Goal: Transaction & Acquisition: Obtain resource

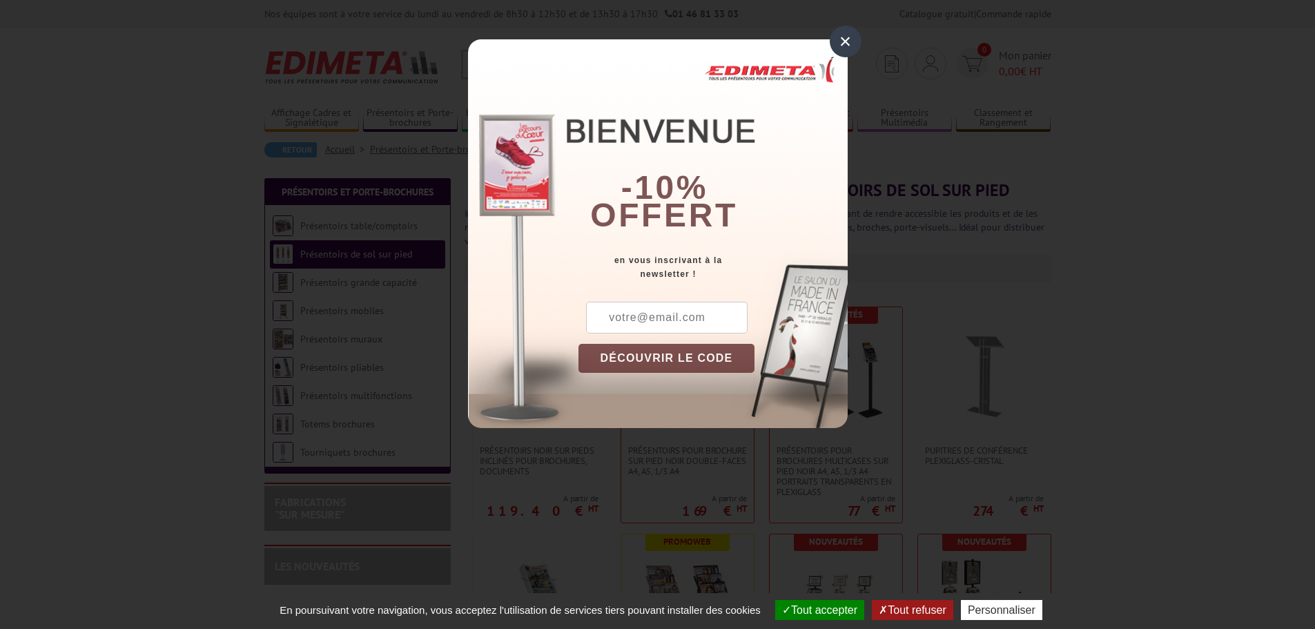
click at [718, 318] on input "text" at bounding box center [667, 318] width 162 height 32
type input "melodie.flambard@gds-manche.fr"
click at [650, 356] on button "DÉCOUVRIR LE CODE" at bounding box center [667, 358] width 177 height 29
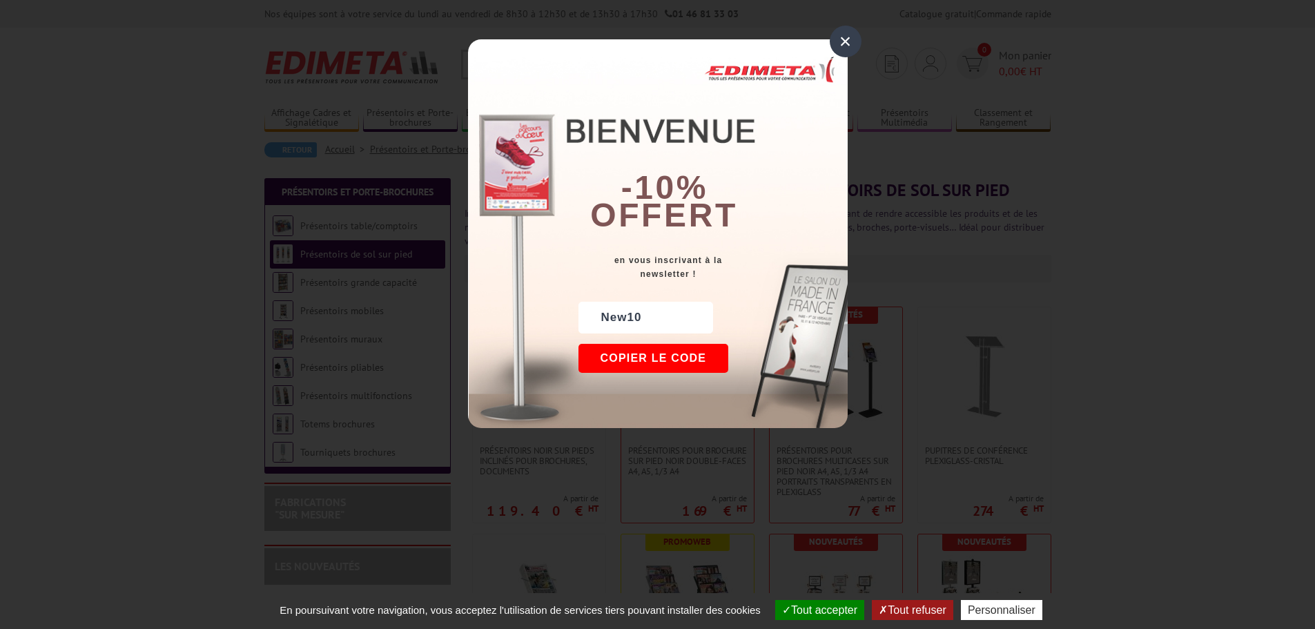
click at [652, 361] on button "Copier le code" at bounding box center [654, 358] width 151 height 29
click at [660, 355] on button "Continuer sur edimeta.fr" at bounding box center [705, 358] width 253 height 29
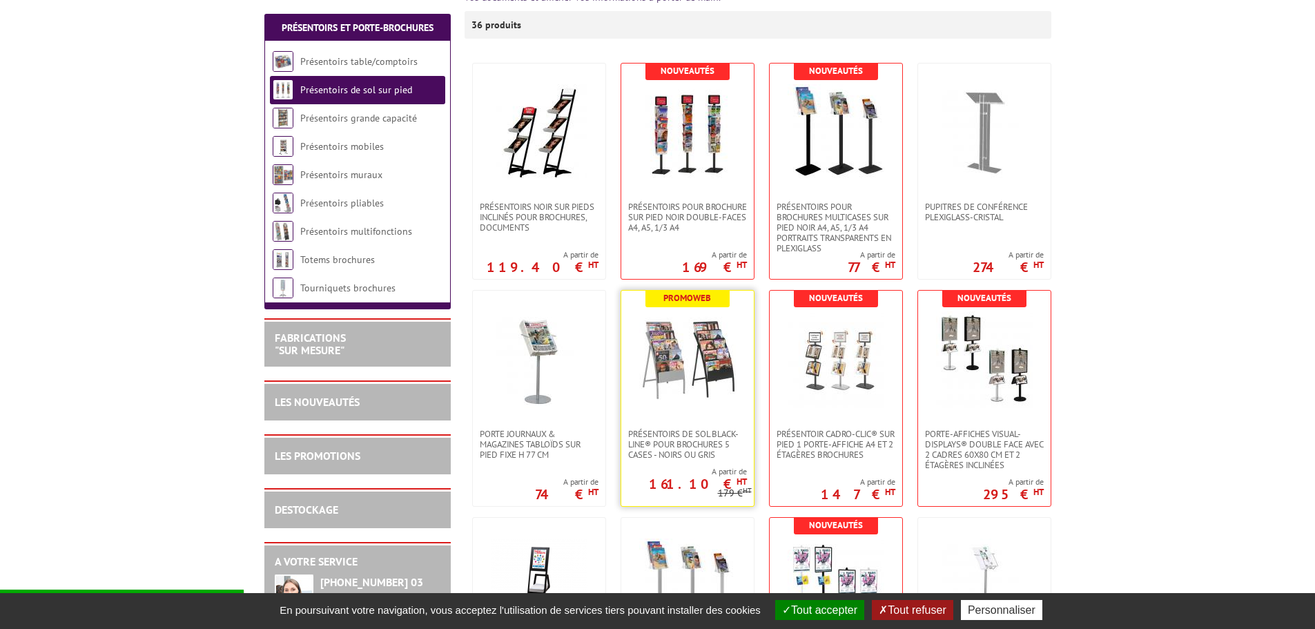
scroll to position [276, 0]
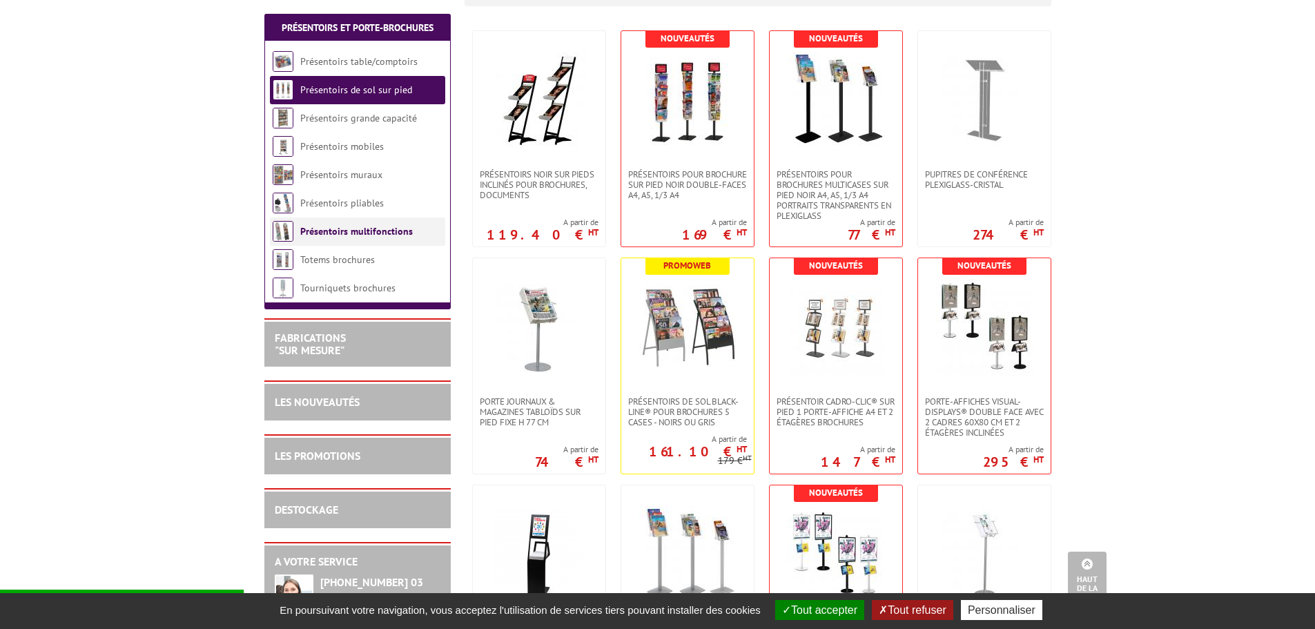
drag, startPoint x: 329, startPoint y: 210, endPoint x: 347, endPoint y: 240, distance: 34.7
click at [329, 209] on li "Présentoirs pliables" at bounding box center [357, 203] width 175 height 28
click at [356, 205] on link "Présentoirs pliables" at bounding box center [342, 203] width 84 height 12
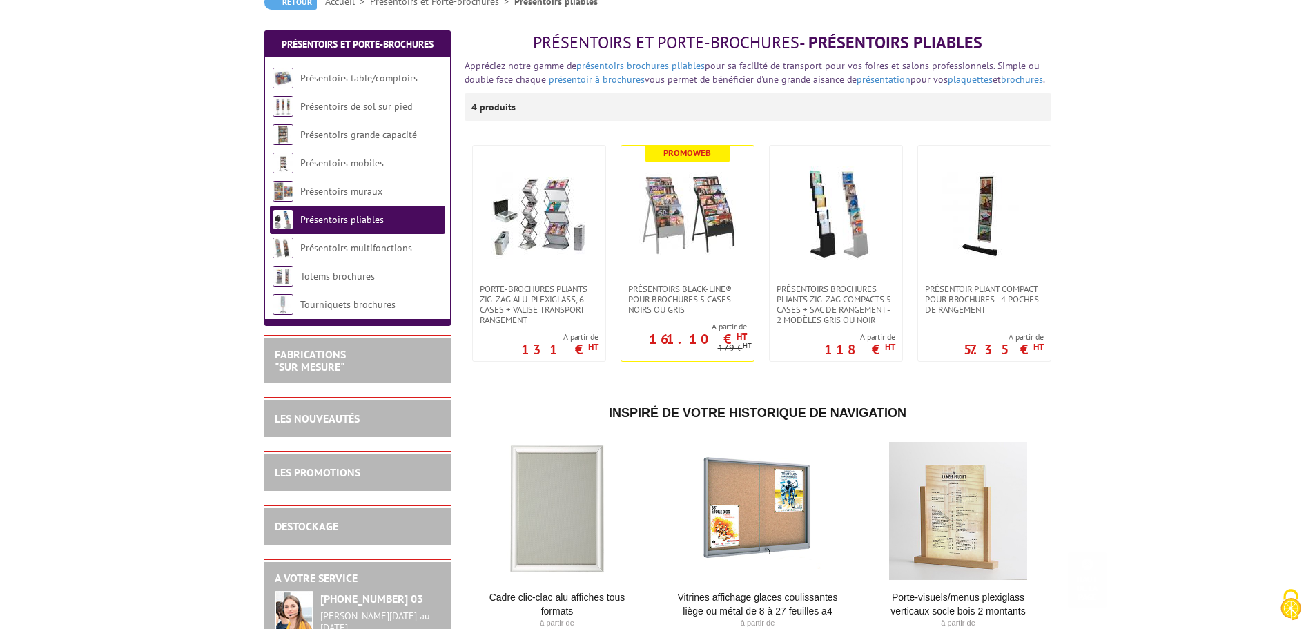
scroll to position [135, 0]
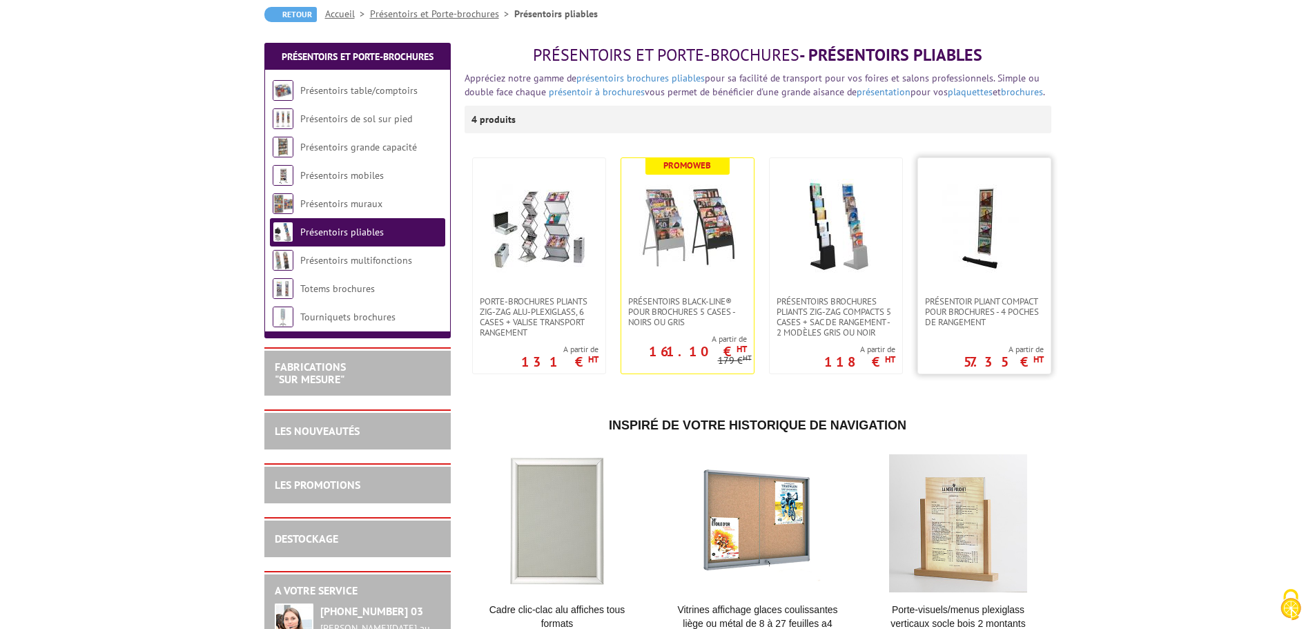
click at [1002, 215] on img at bounding box center [984, 227] width 97 height 97
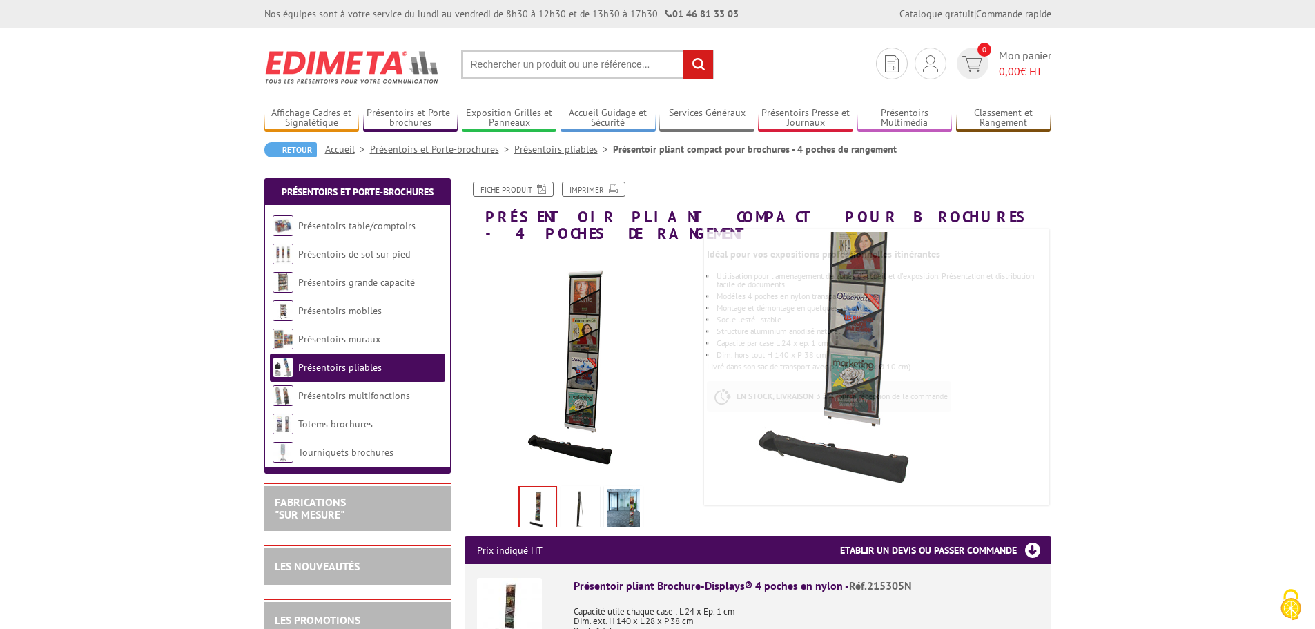
click at [576, 490] on img at bounding box center [580, 510] width 33 height 43
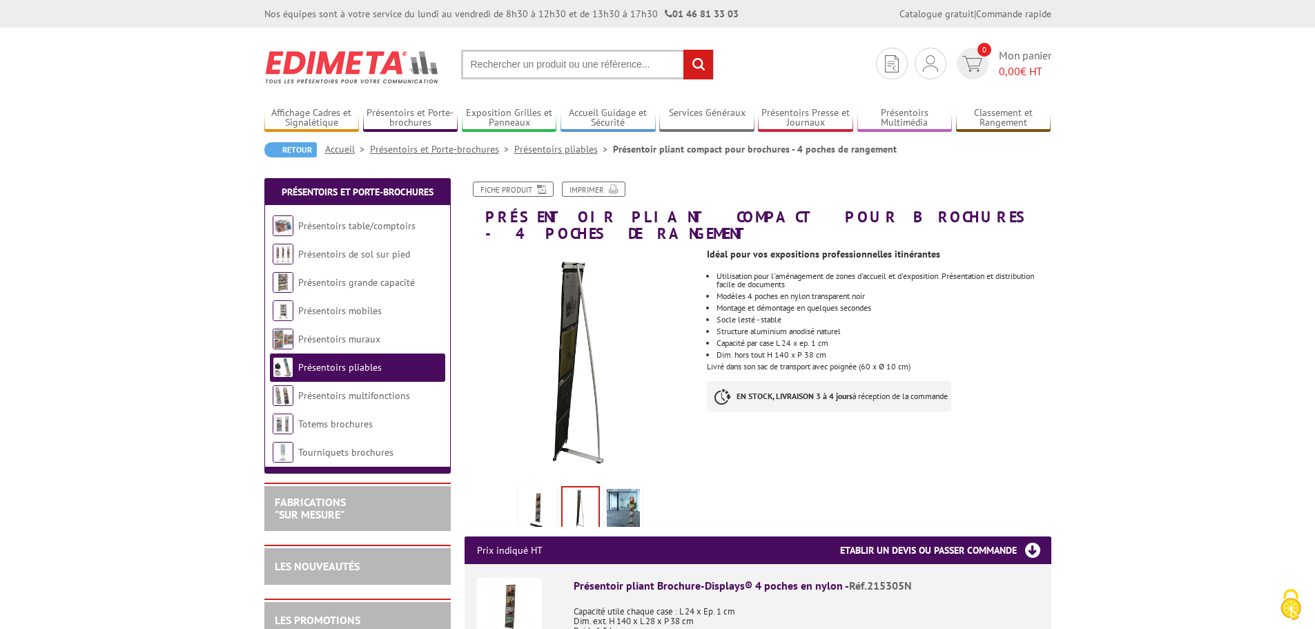
click at [626, 496] on img at bounding box center [623, 510] width 33 height 43
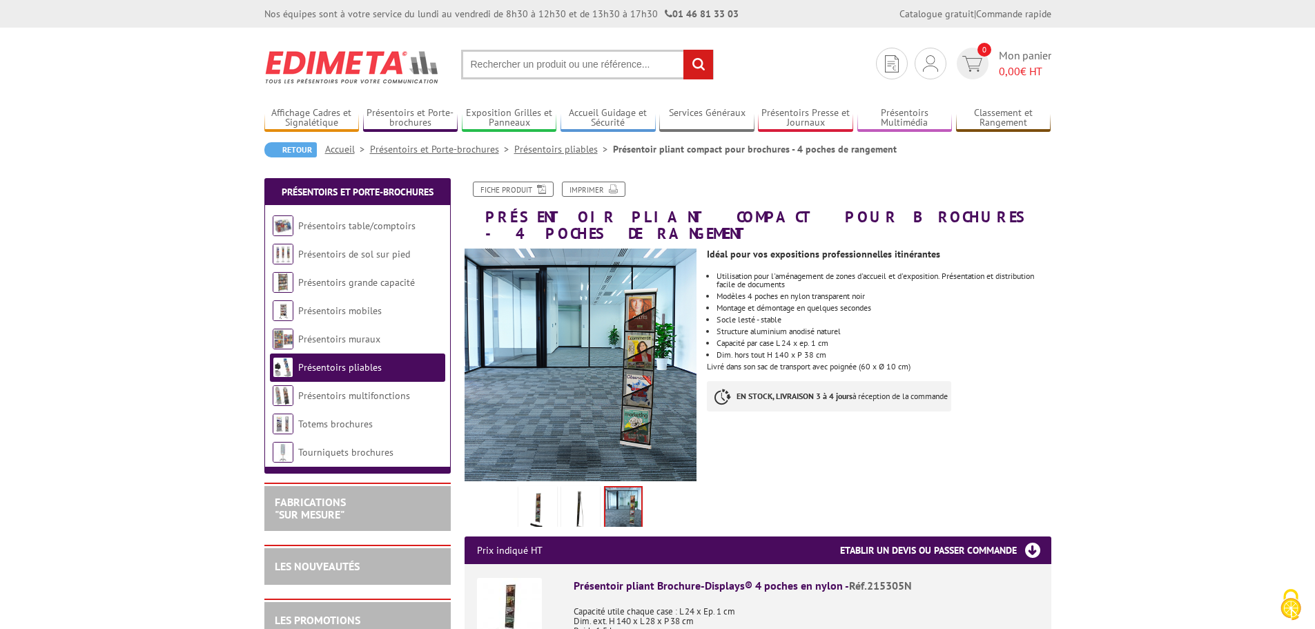
click at [547, 503] on img at bounding box center [537, 510] width 33 height 43
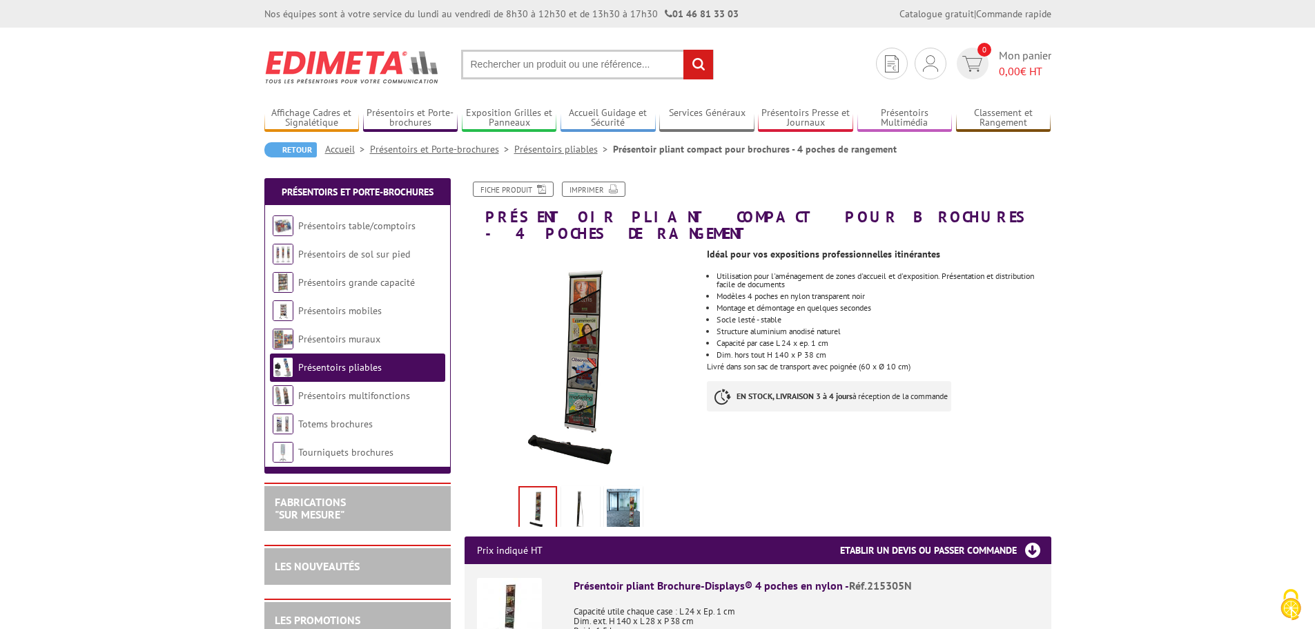
click at [627, 491] on img at bounding box center [623, 510] width 33 height 43
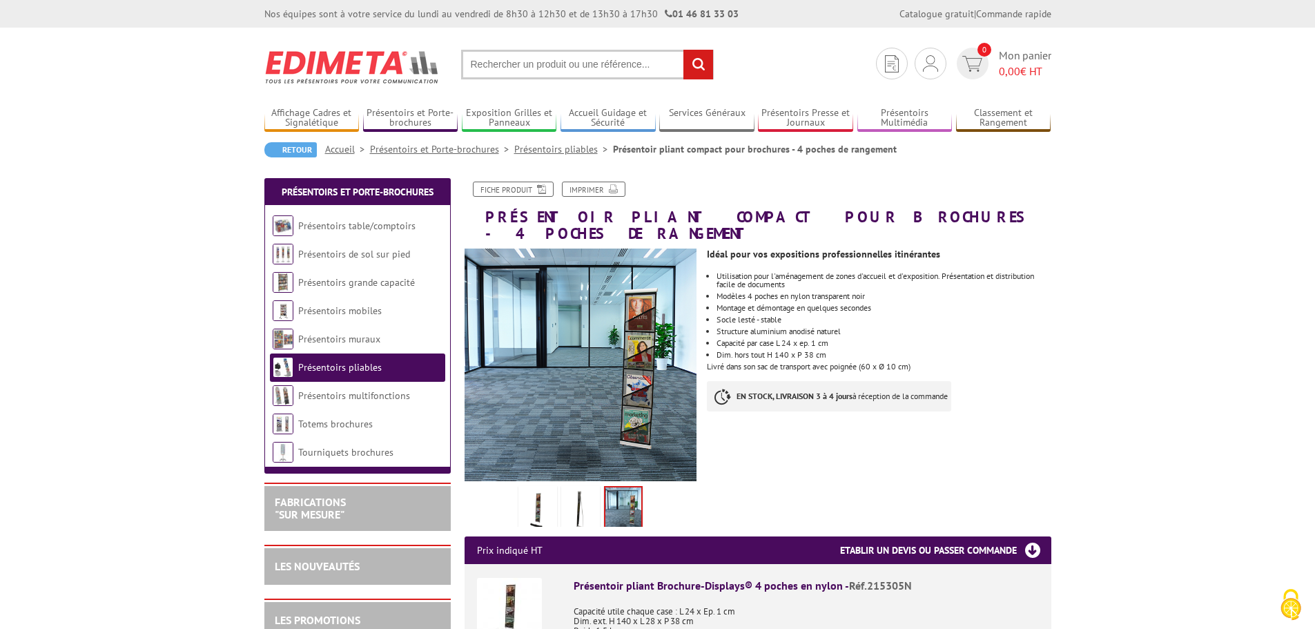
click at [579, 495] on img at bounding box center [580, 510] width 33 height 43
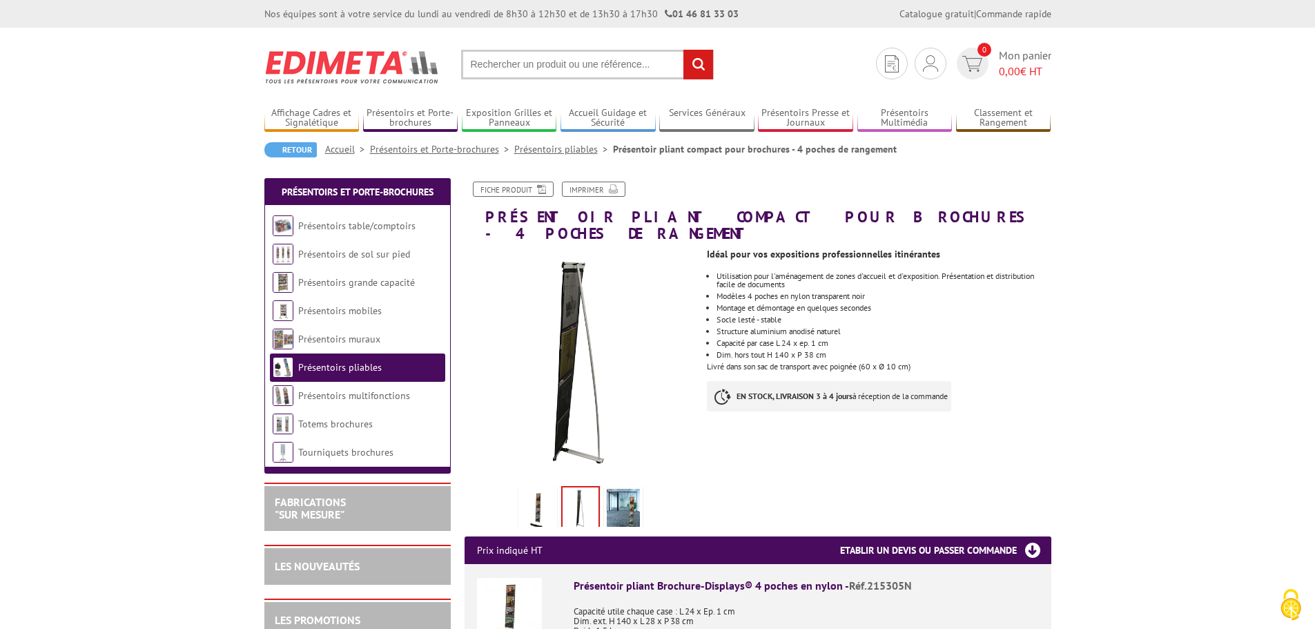
drag, startPoint x: 19, startPoint y: 0, endPoint x: 1008, endPoint y: 380, distance: 1059.8
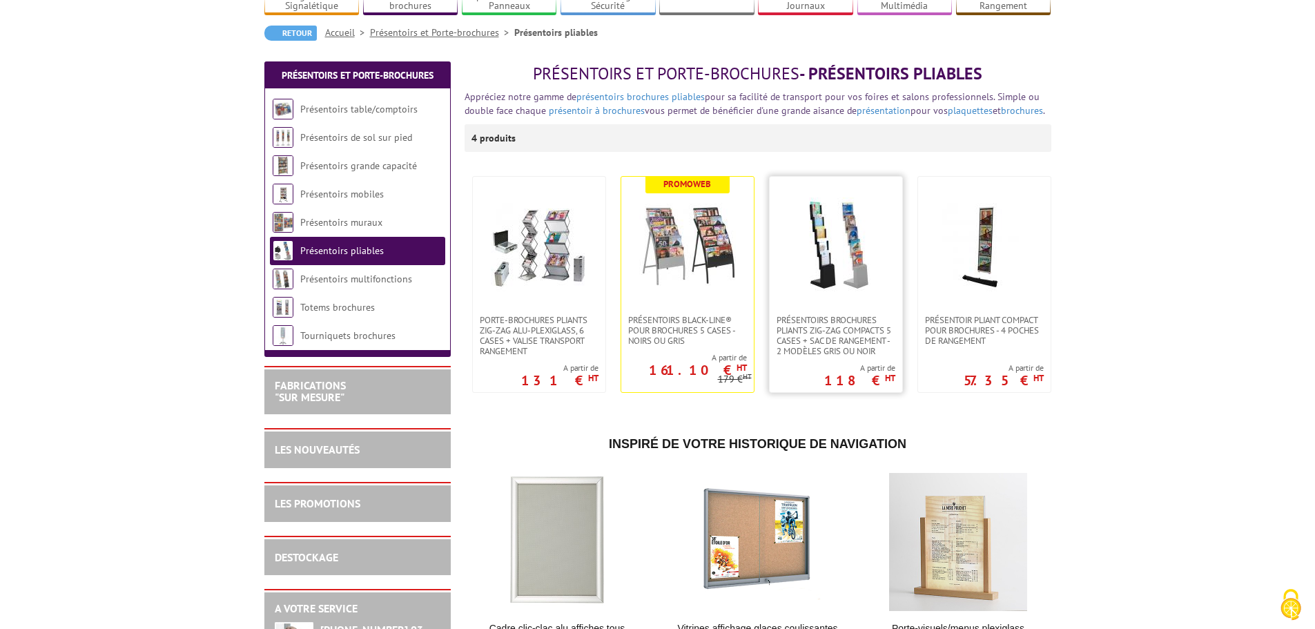
click at [829, 228] on img at bounding box center [836, 245] width 97 height 97
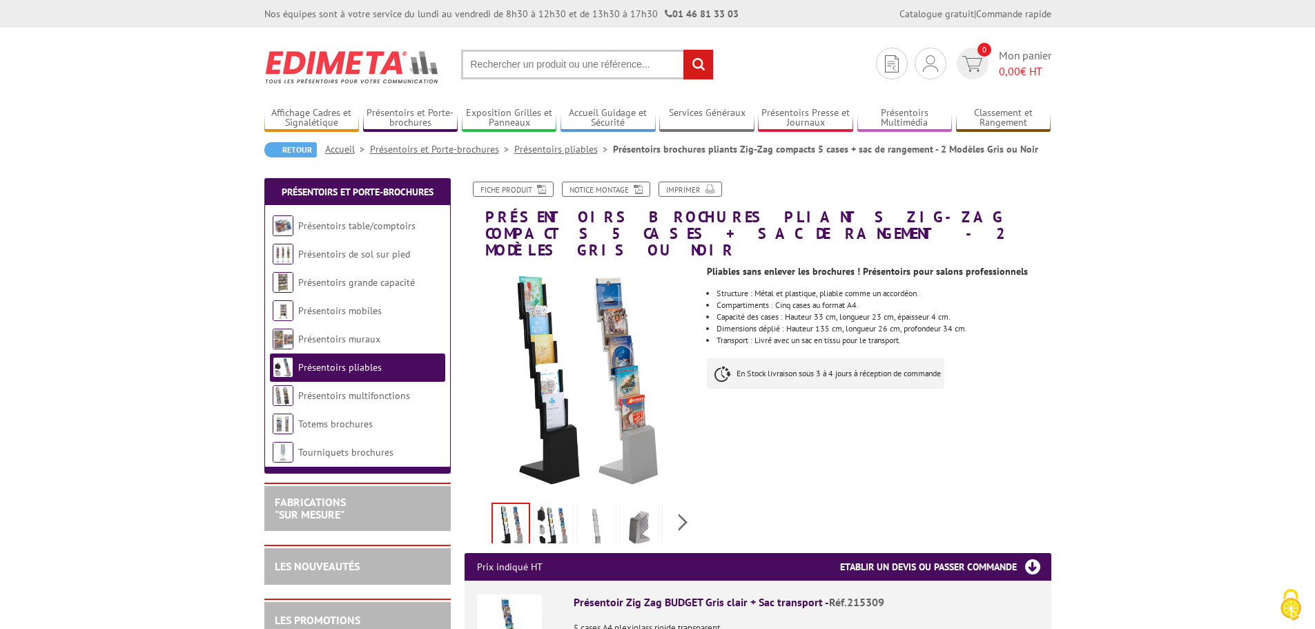
click at [646, 519] on img at bounding box center [639, 526] width 33 height 43
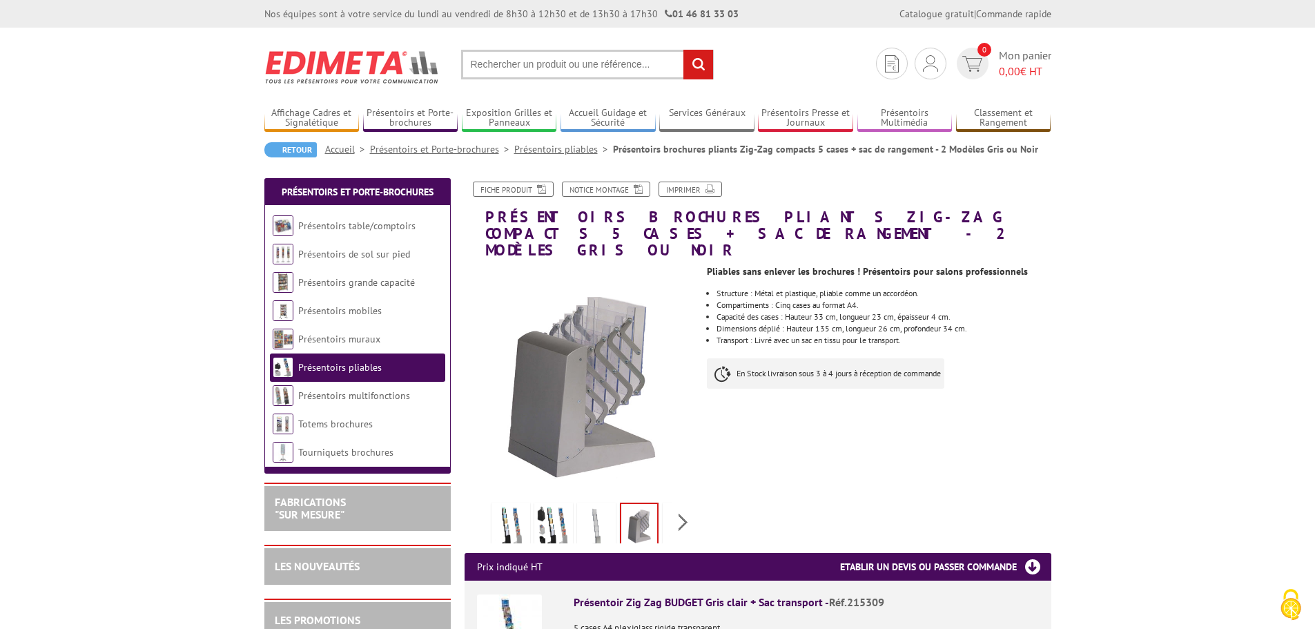
click at [590, 514] on img at bounding box center [596, 526] width 33 height 43
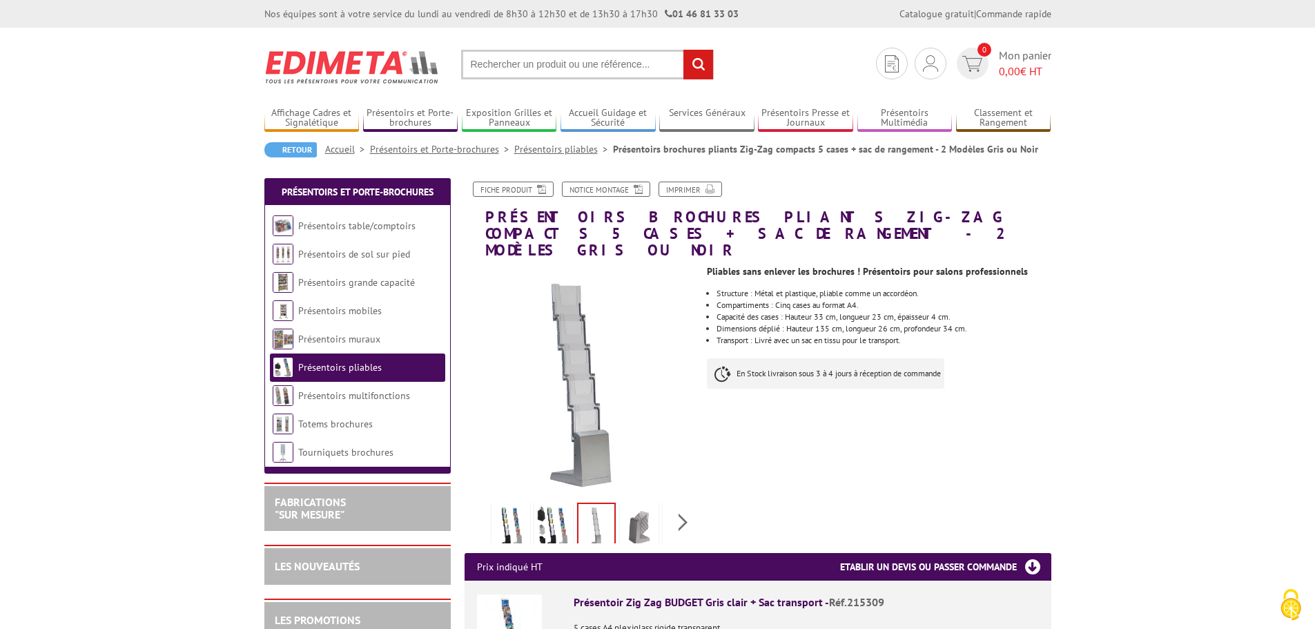
click at [557, 521] on img at bounding box center [553, 526] width 33 height 43
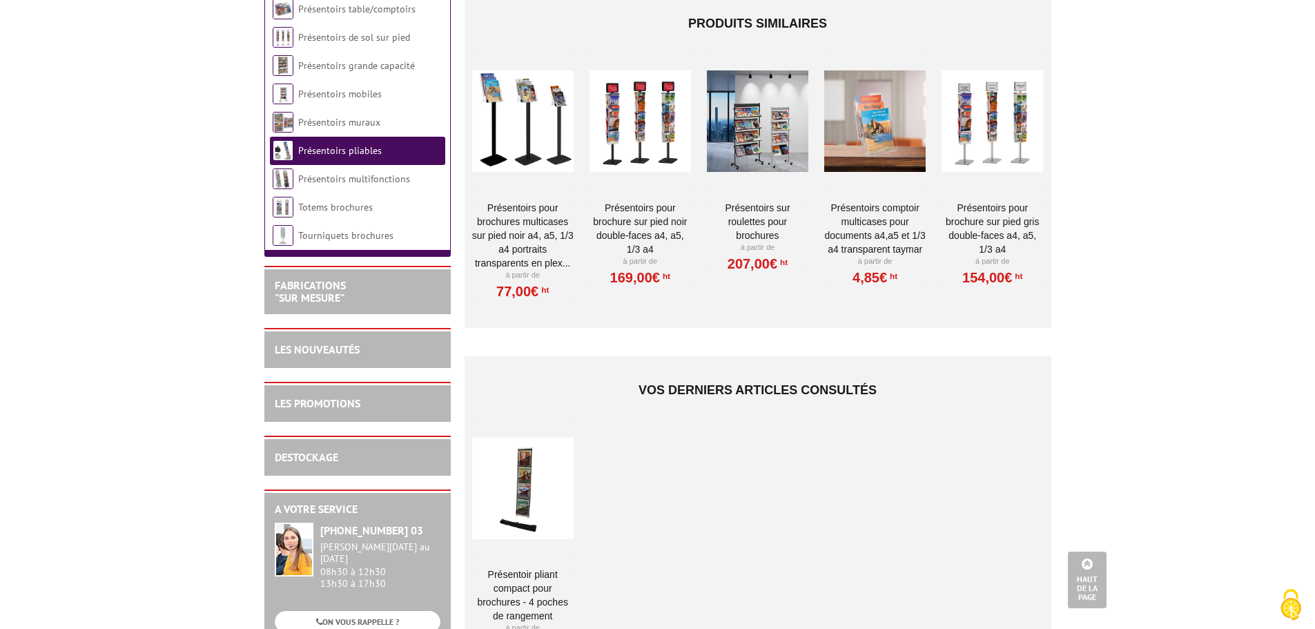
scroll to position [967, 0]
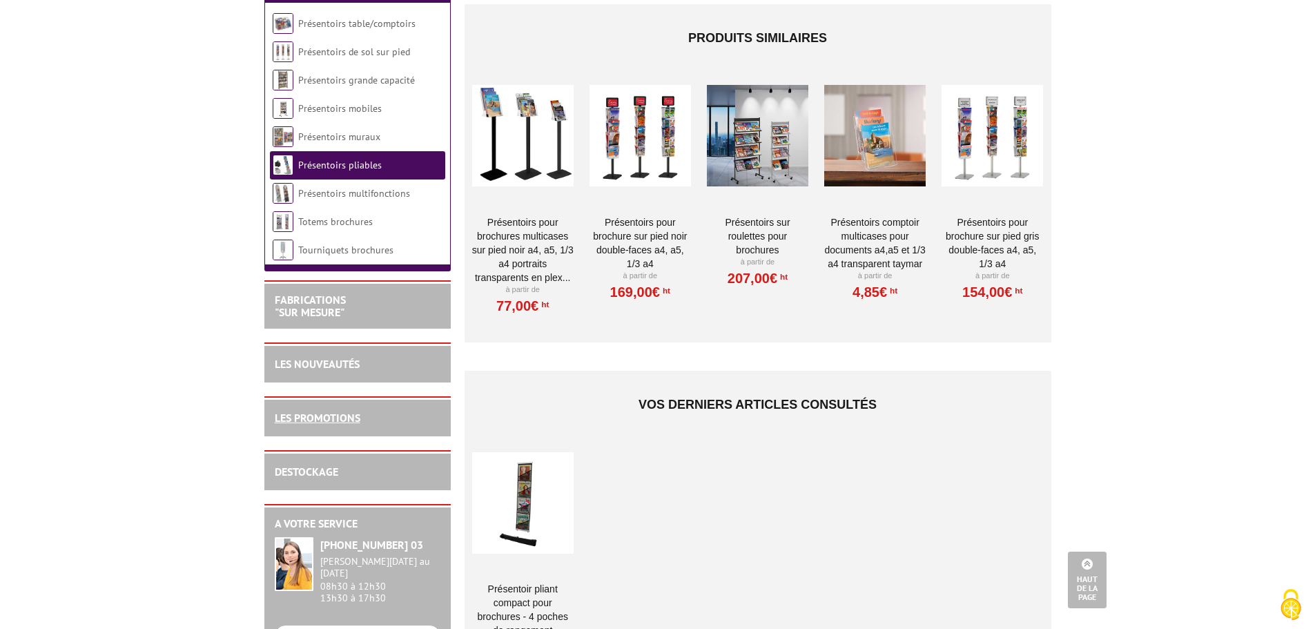
click at [317, 412] on link "LES PROMOTIONS" at bounding box center [318, 418] width 86 height 14
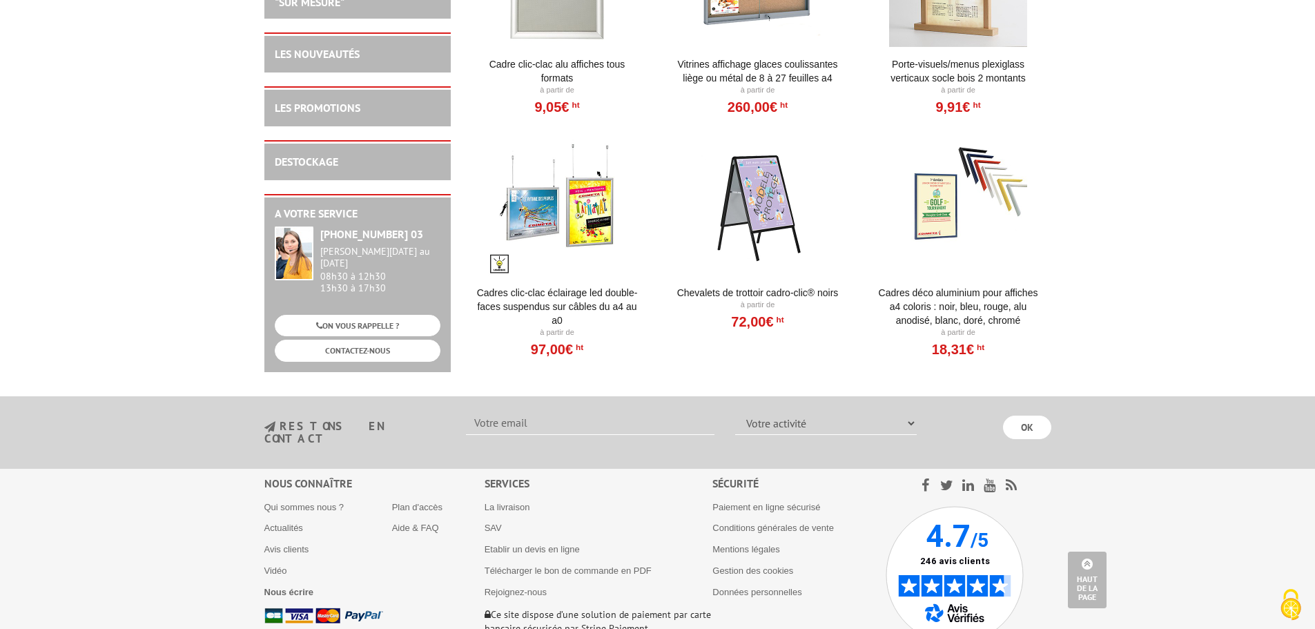
scroll to position [5266, 0]
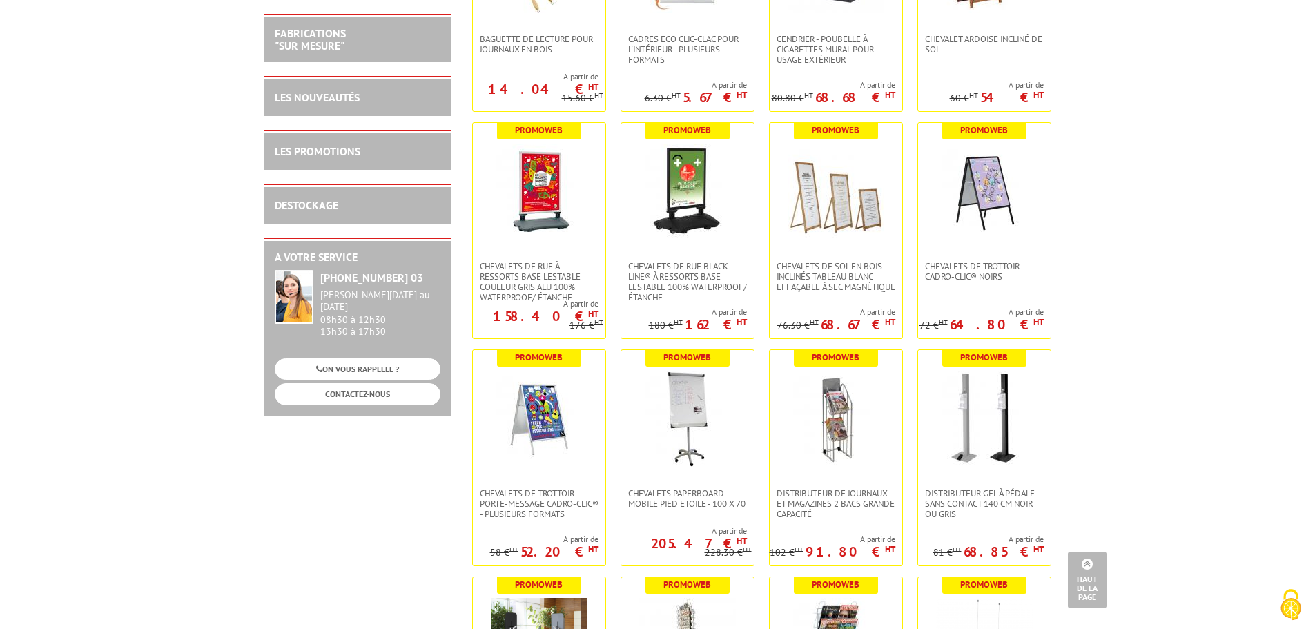
scroll to position [0, 0]
